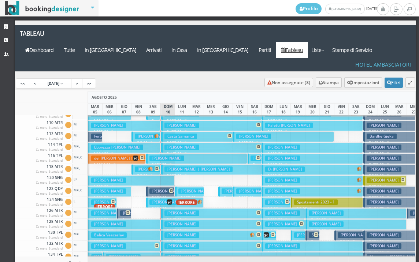
scroll to position [73, 0]
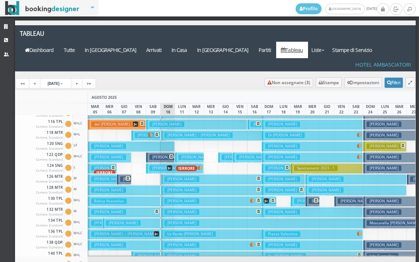
click at [147, 141] on button "[PERSON_NAME] € 229.00 6 notti 1 Adulto" at bounding box center [131, 146] width 87 height 11
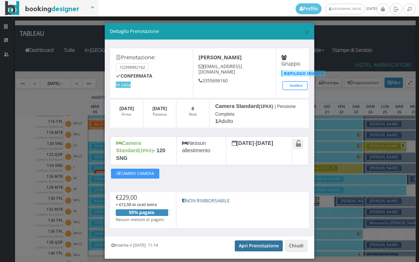
click at [257, 241] on link "Apri Prenotazione" at bounding box center [259, 246] width 48 height 11
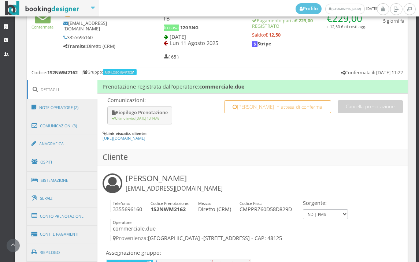
scroll to position [407, 0]
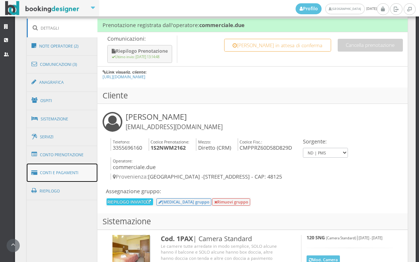
click at [73, 178] on link "Conti e Pagamenti" at bounding box center [62, 173] width 71 height 19
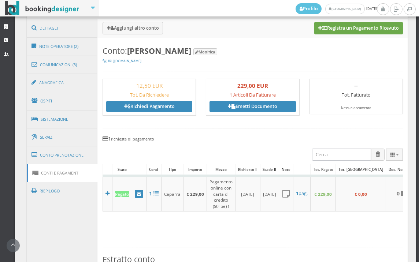
click at [339, 25] on button "Registra un Pagamento Ricevuto" at bounding box center [358, 28] width 89 height 12
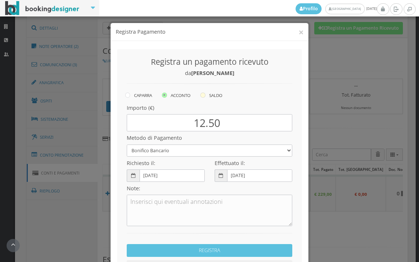
click at [203, 94] on icon at bounding box center [202, 95] width 5 height 5
radio input "true"
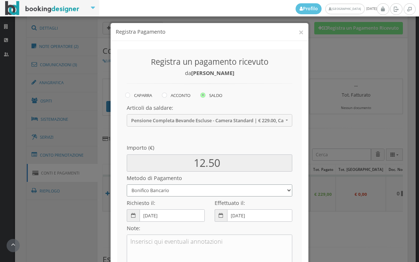
click at [172, 191] on select "Bonifico Bancario BONIFICO SUM UP Contanti Assegno Bancario Assegno Circolare V…" at bounding box center [210, 191] width 166 height 12
select select
click at [127, 185] on select "Bonifico Bancario BONIFICO SUM UP Contanti Assegno Bancario Assegno Circolare V…" at bounding box center [210, 191] width 166 height 12
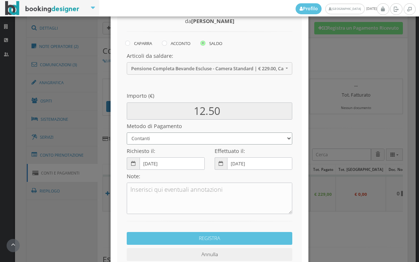
scroll to position [100, 0]
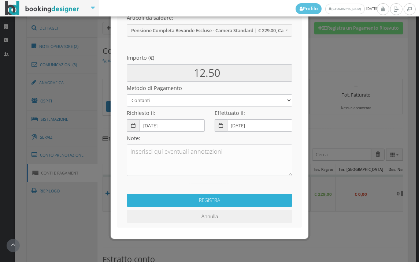
click at [200, 197] on button "REGISTRA" at bounding box center [210, 200] width 166 height 13
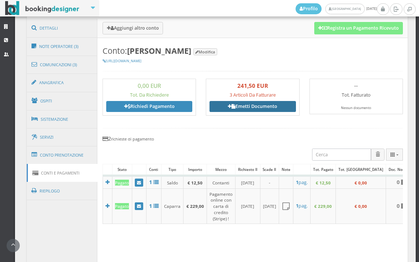
click at [250, 105] on link "Emetti Documento" at bounding box center [252, 106] width 86 height 11
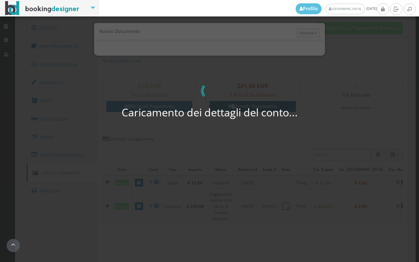
select select "PF"
select select "RAVENNA"
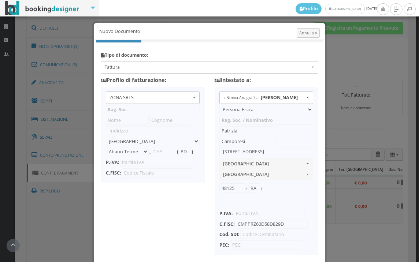
type input "ZONA SRLS"
type input "Vico V Durante, 8"
select select "Frattamaggiore"
type input "80027"
type input "NA"
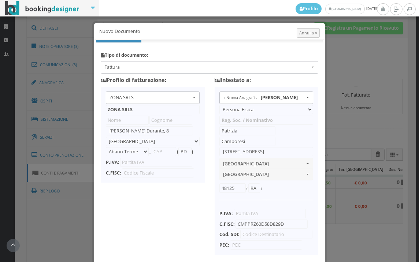
type input "10356321215"
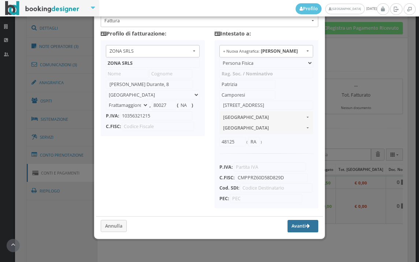
click at [291, 222] on button "Avanti" at bounding box center [302, 226] width 31 height 12
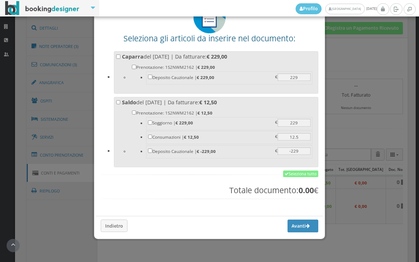
scroll to position [57, 0]
click at [302, 174] on link "Seleziona tutto" at bounding box center [300, 174] width 35 height 7
checkbox input "true"
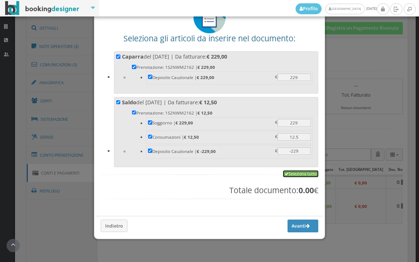
checkbox input "true"
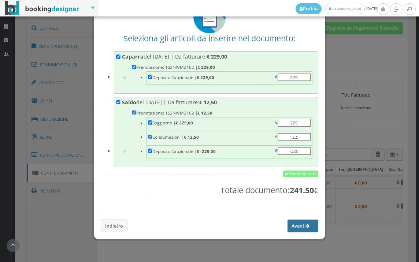
click at [295, 223] on button "Avanti" at bounding box center [302, 226] width 31 height 12
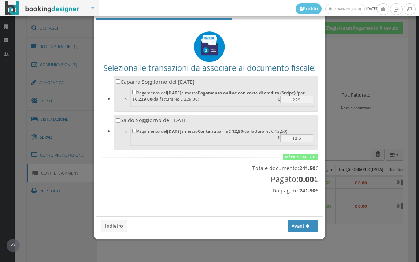
scroll to position [24, 0]
click at [299, 159] on link "Seleziona tutto" at bounding box center [300, 157] width 35 height 7
checkbox input "true"
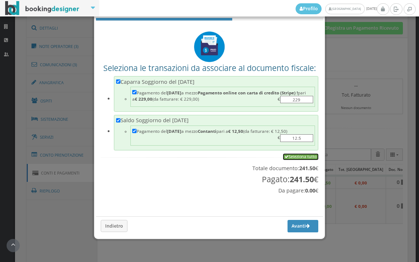
checkbox input "true"
click at [290, 228] on button "Avanti" at bounding box center [302, 226] width 31 height 12
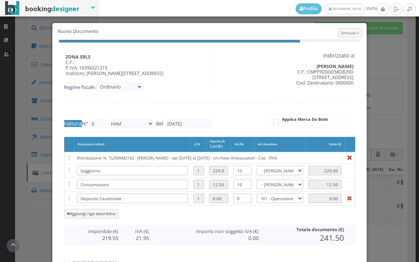
type input "454"
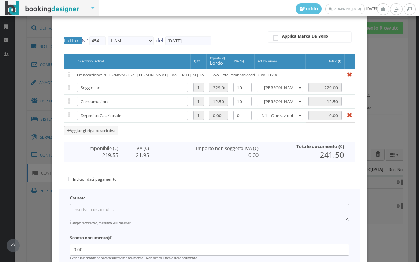
scroll to position [122, 0]
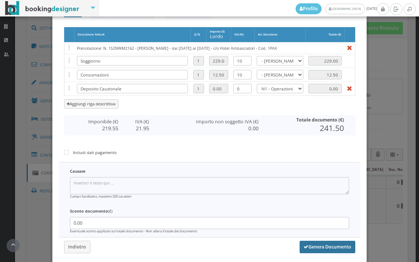
click at [318, 245] on button "Genera Documento" at bounding box center [328, 247] width 56 height 12
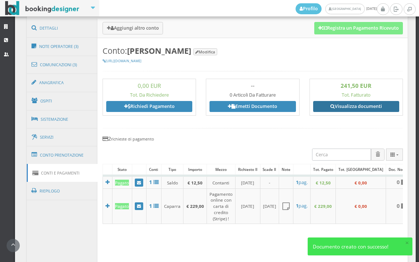
click at [357, 103] on link "Visualizza documenti" at bounding box center [356, 106] width 86 height 11
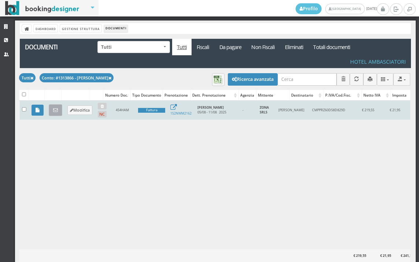
click at [54, 111] on icon at bounding box center [55, 110] width 5 height 5
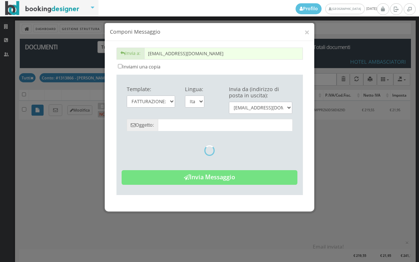
type input "Copia di cortesia: Fattura da ZONA SRLS - n. 454HAM del [DATE]"
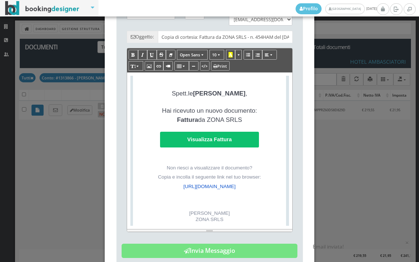
scroll to position [170, 0]
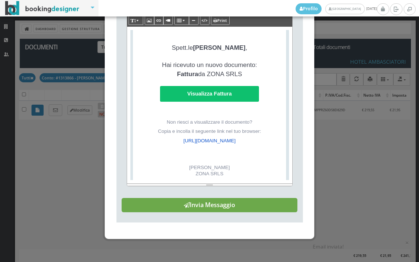
click at [218, 208] on button "Invia Messaggio" at bounding box center [210, 205] width 176 height 15
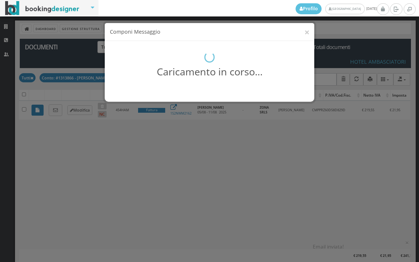
scroll to position [0, 0]
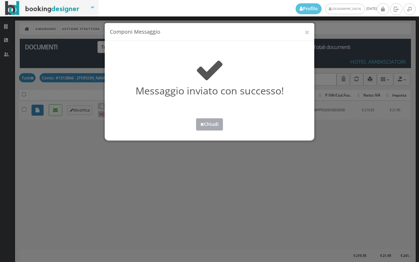
click at [206, 125] on button "Chiudi" at bounding box center [209, 124] width 27 height 12
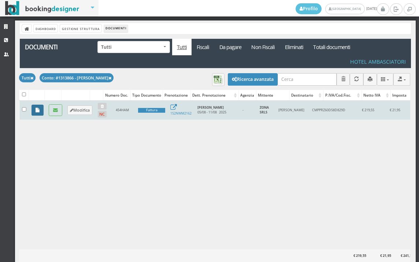
click at [33, 112] on link at bounding box center [37, 110] width 12 height 11
